Goal: Navigation & Orientation: Go to known website

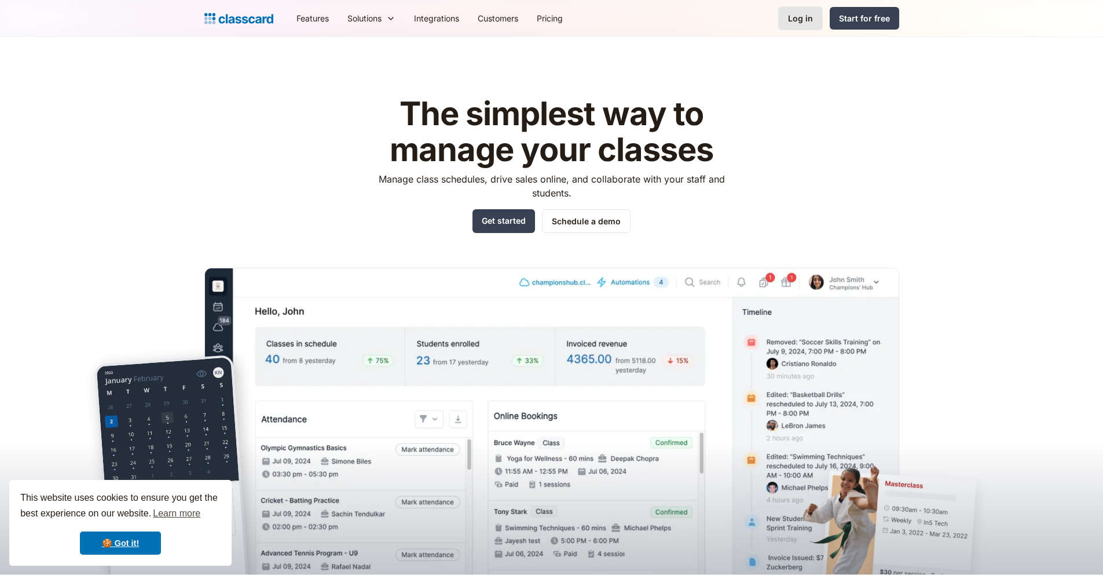
click at [805, 15] on div "Log in" at bounding box center [800, 18] width 25 height 12
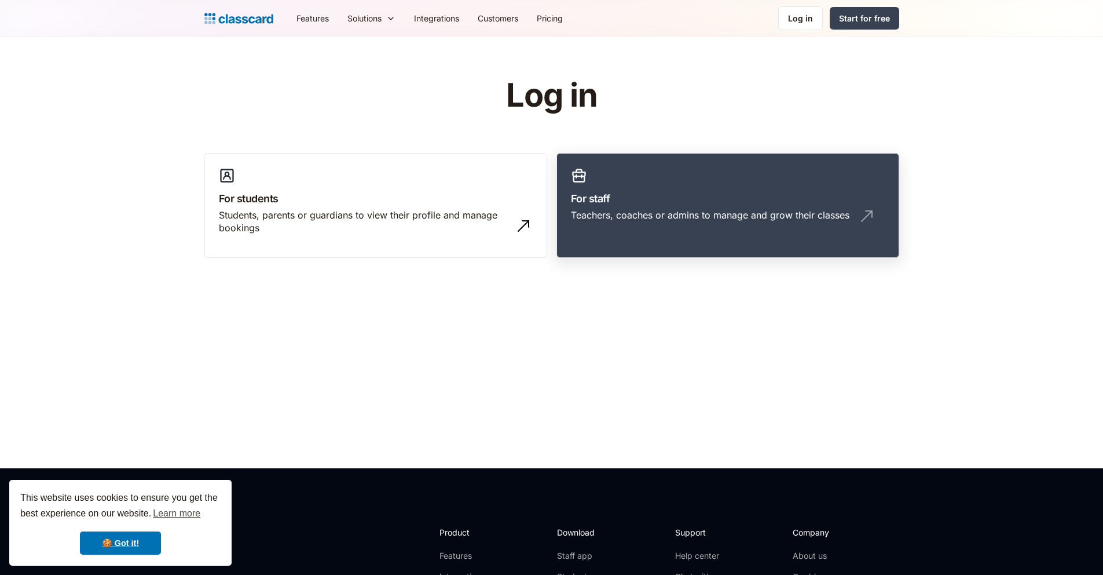
click at [608, 200] on h3 "For staff" at bounding box center [728, 199] width 314 height 16
